Goal: Information Seeking & Learning: Learn about a topic

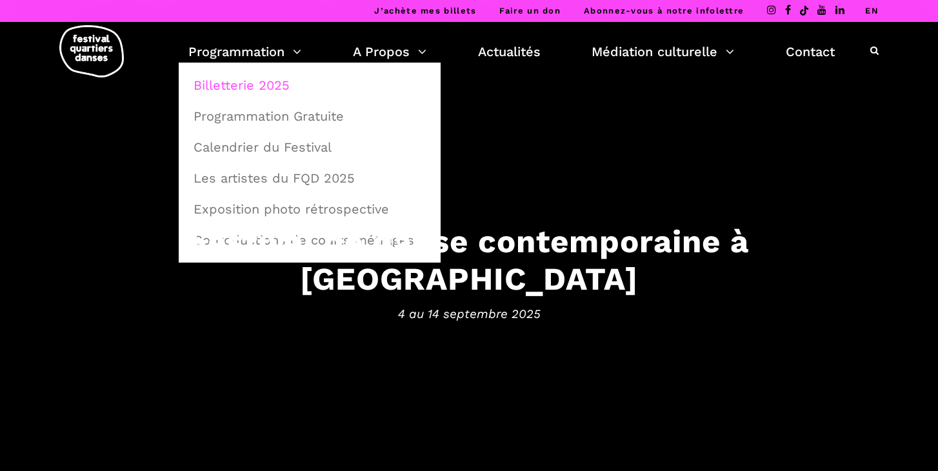
click at [212, 79] on link "Billetterie 2025" at bounding box center [310, 85] width 248 height 30
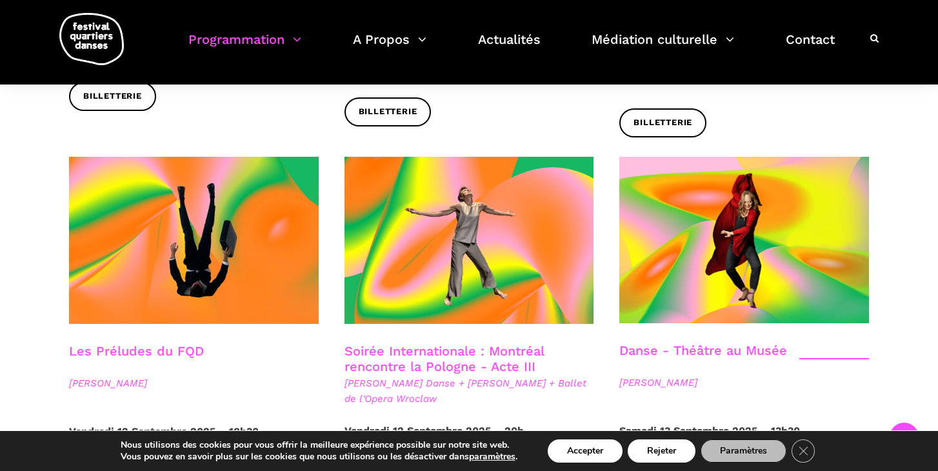
scroll to position [1411, 0]
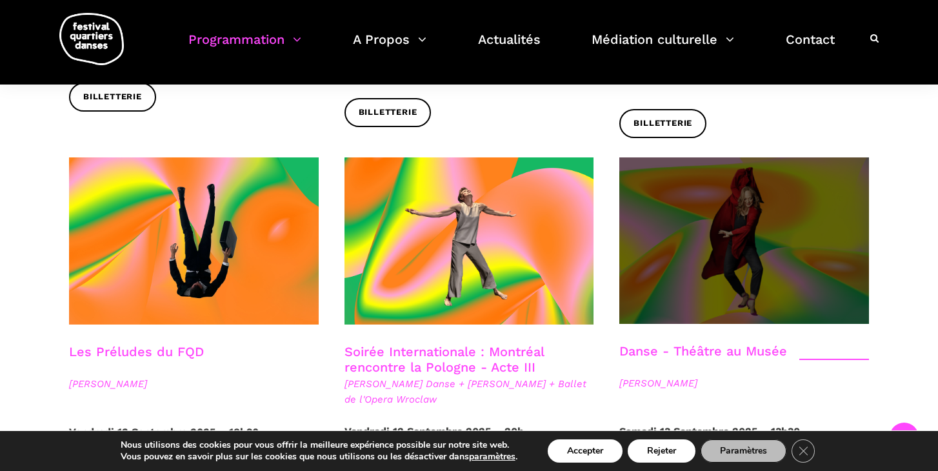
click at [676, 206] on span at bounding box center [745, 240] width 250 height 167
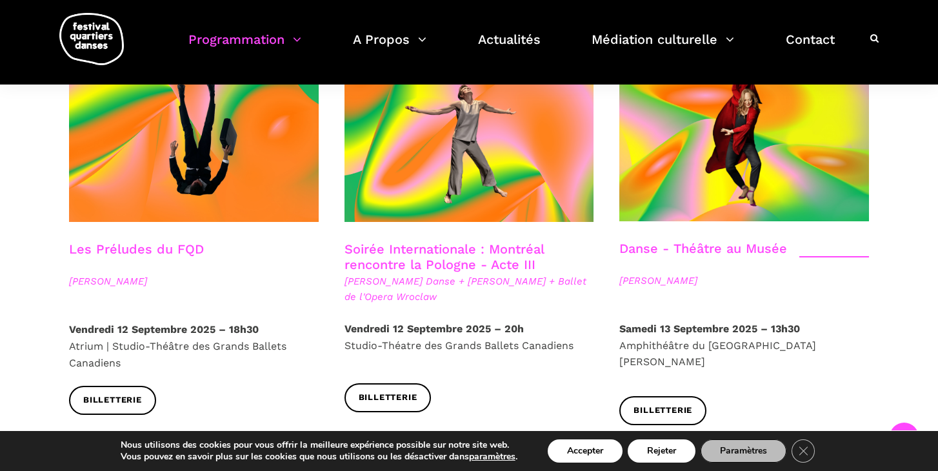
scroll to position [1519, 0]
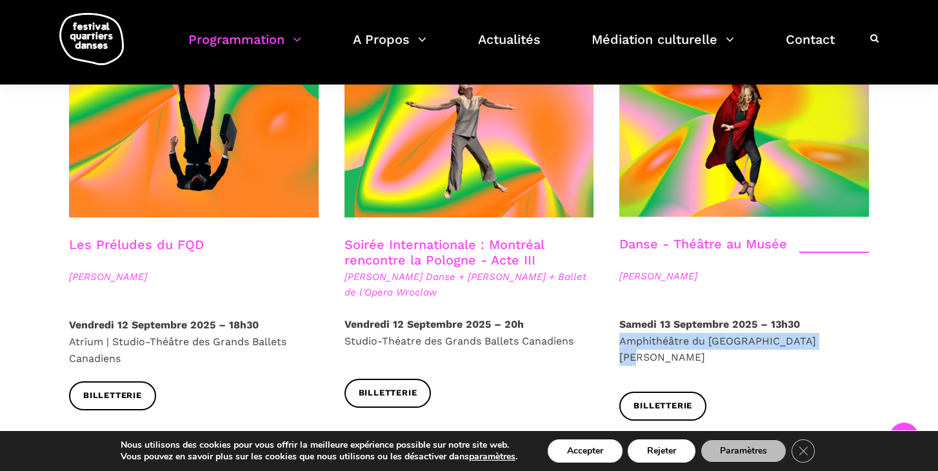
drag, startPoint x: 835, startPoint y: 299, endPoint x: 619, endPoint y: 298, distance: 216.2
click at [618, 316] on div "Samedi 13 Septembre 2025 – 13h30 Amphithéâtre du Musée McCord Stewart" at bounding box center [745, 354] width 276 height 76
copy p "Amphithéâtre du Musée McCord Stewart"
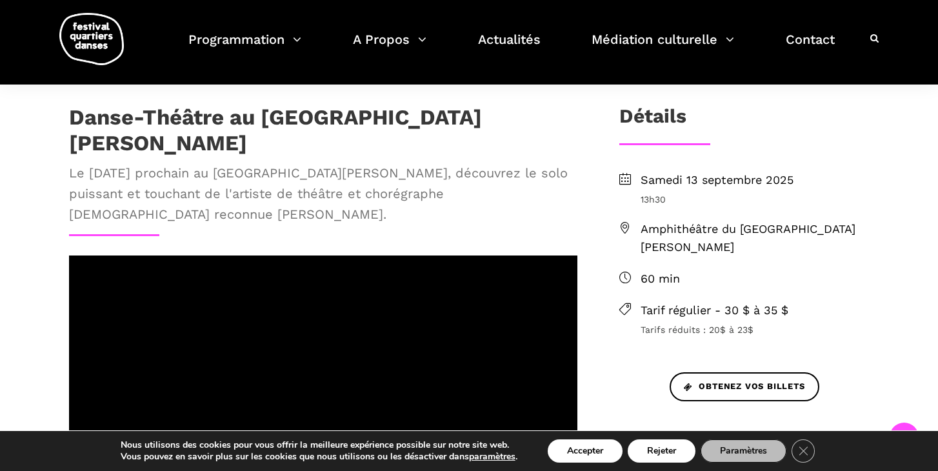
scroll to position [270, 0]
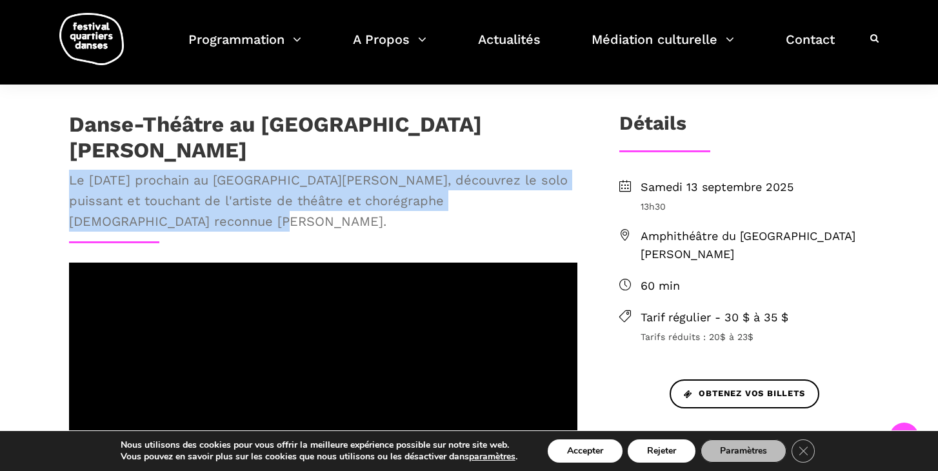
drag, startPoint x: 228, startPoint y: 203, endPoint x: 70, endPoint y: 162, distance: 163.9
click at [70, 170] on span "Le [DATE] prochain au [GEOGRAPHIC_DATA][PERSON_NAME], découvrez le solo puissan…" at bounding box center [323, 201] width 509 height 62
copy span "Le [DATE] prochain au [GEOGRAPHIC_DATA][PERSON_NAME], découvrez le solo puissan…"
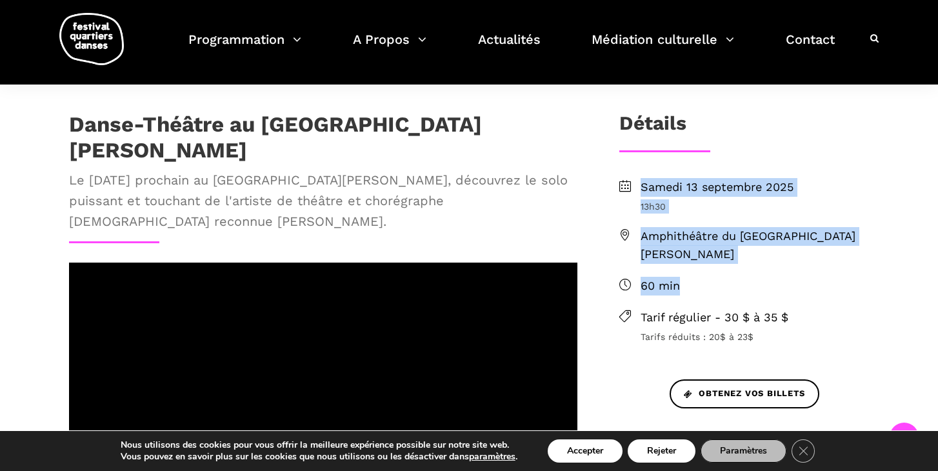
drag, startPoint x: 692, startPoint y: 288, endPoint x: 616, endPoint y: 187, distance: 126.2
click at [616, 187] on div "[DATE] 13h30 Amphithéâtre du Musée McCord [PERSON_NAME] 60 min Tarif régulier -…" at bounding box center [745, 278] width 276 height 201
copy ul "[DATE] 13h30 Amphithéâtre du [GEOGRAPHIC_DATA][PERSON_NAME] 60 min"
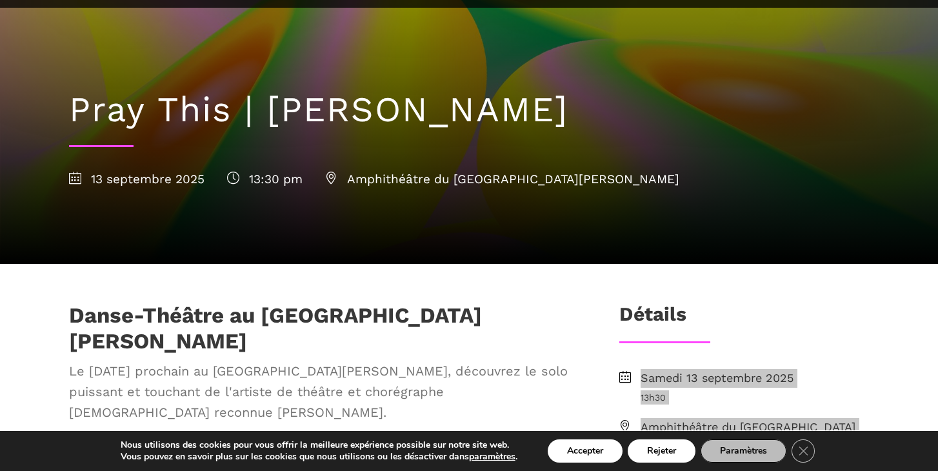
scroll to position [0, 0]
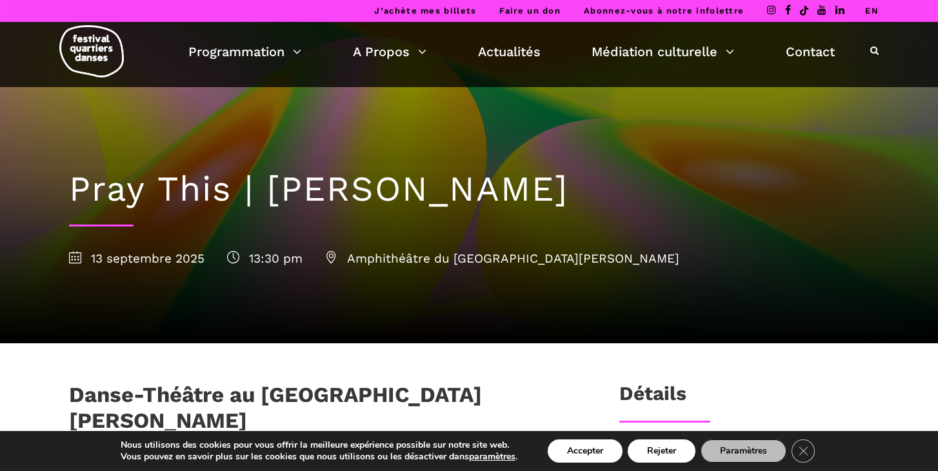
click at [872, 13] on link "EN" at bounding box center [872, 11] width 14 height 10
